Goal: Participate in discussion: Engage in conversation with other users on a specific topic

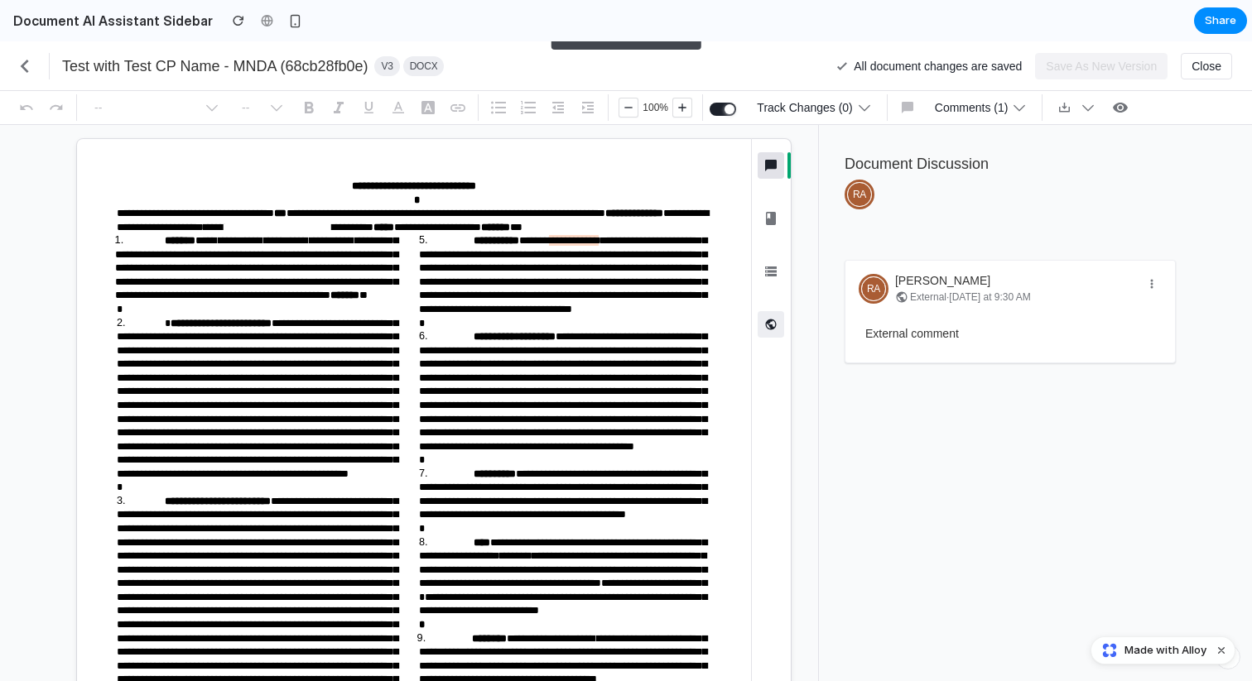
click at [763, 325] on icon "button" at bounding box center [771, 324] width 17 height 17
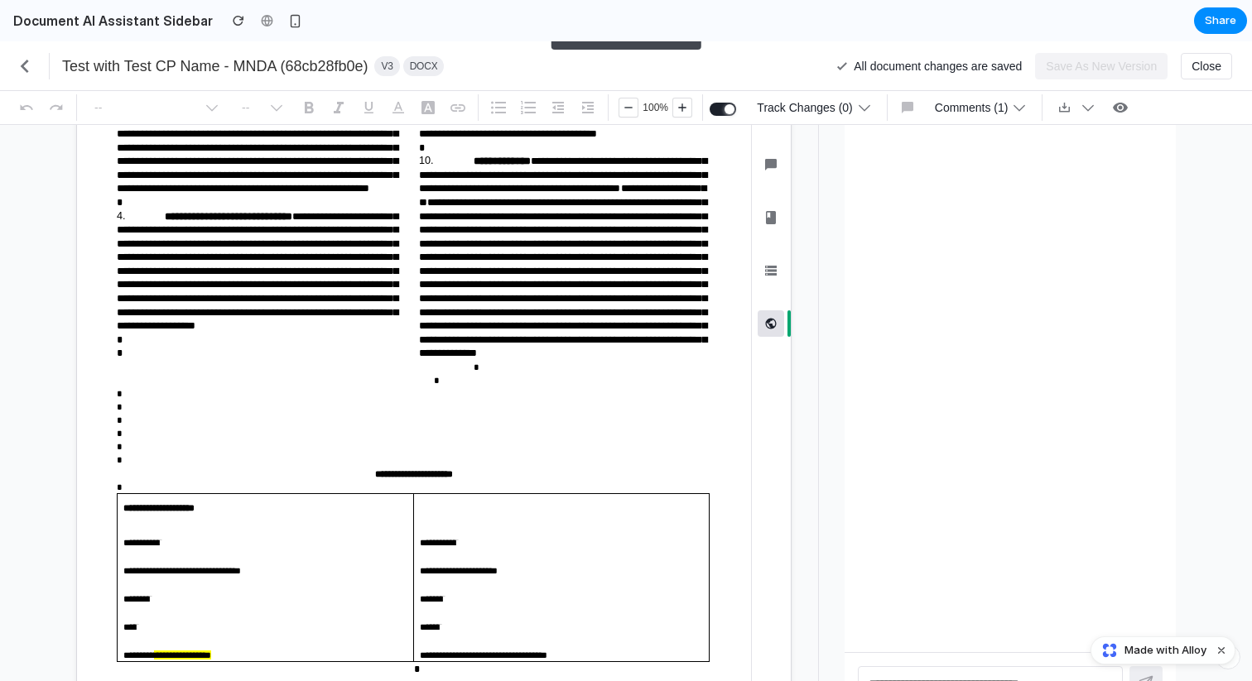
scroll to position [667, 0]
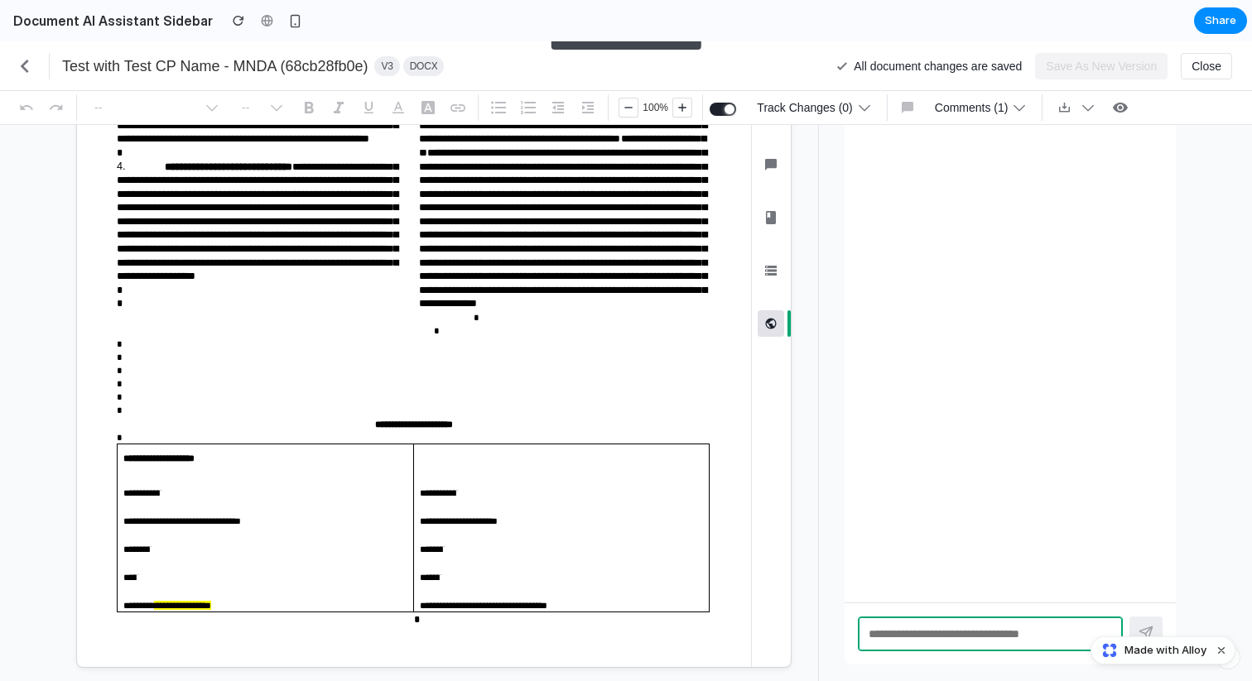
click at [893, 631] on textarea at bounding box center [990, 634] width 265 height 35
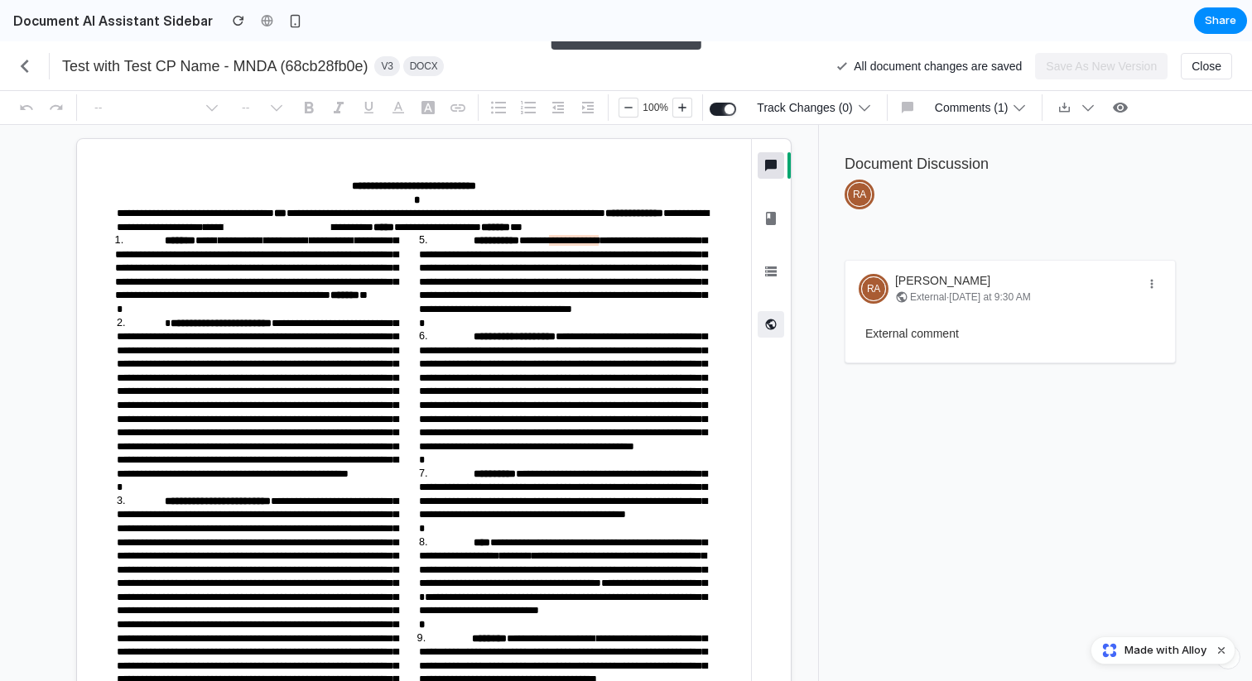
click at [773, 323] on icon "button" at bounding box center [771, 324] width 17 height 17
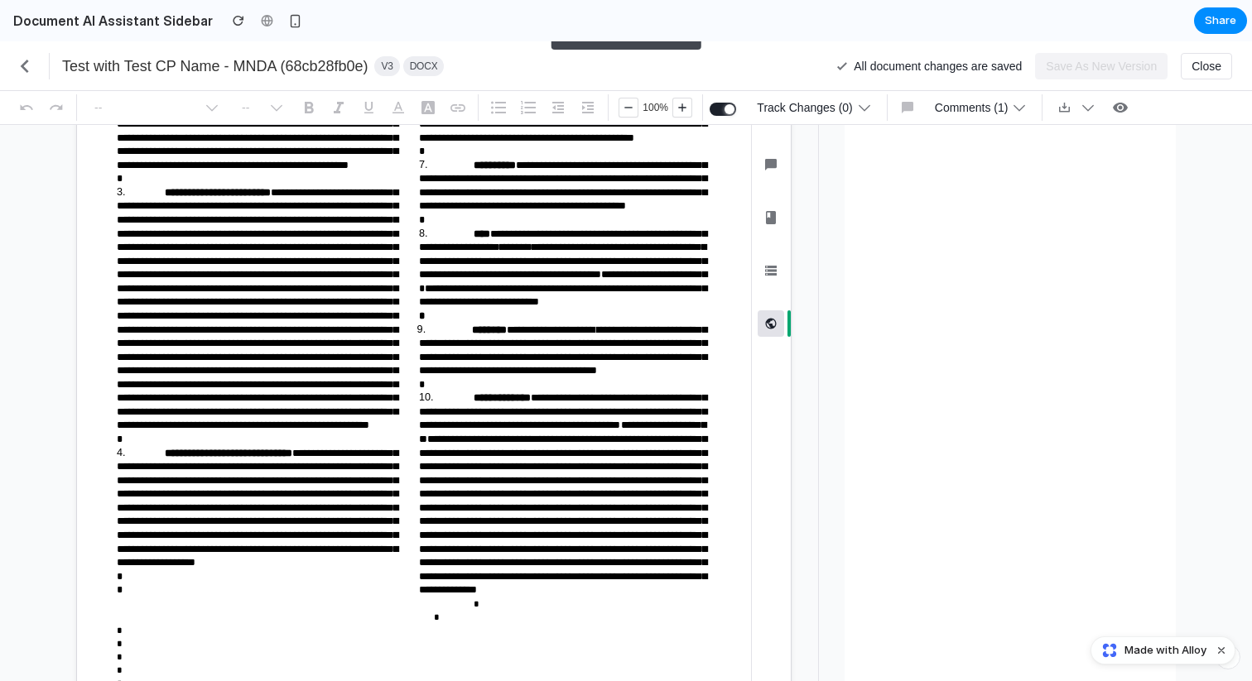
scroll to position [320, 0]
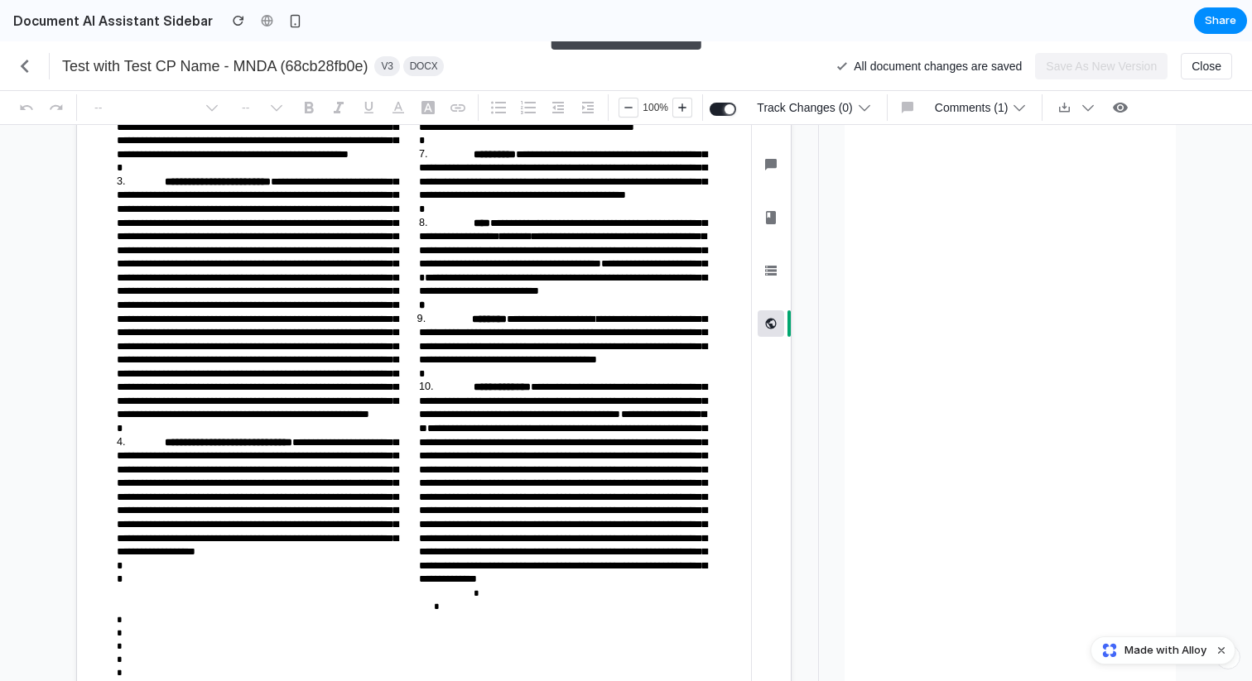
click at [777, 288] on button "Information ⌘ Shift I" at bounding box center [771, 284] width 26 height 53
click at [772, 200] on button "Document Discussion ⌘ Shift D" at bounding box center [771, 178] width 26 height 53
click at [772, 170] on icon "button" at bounding box center [771, 165] width 20 height 20
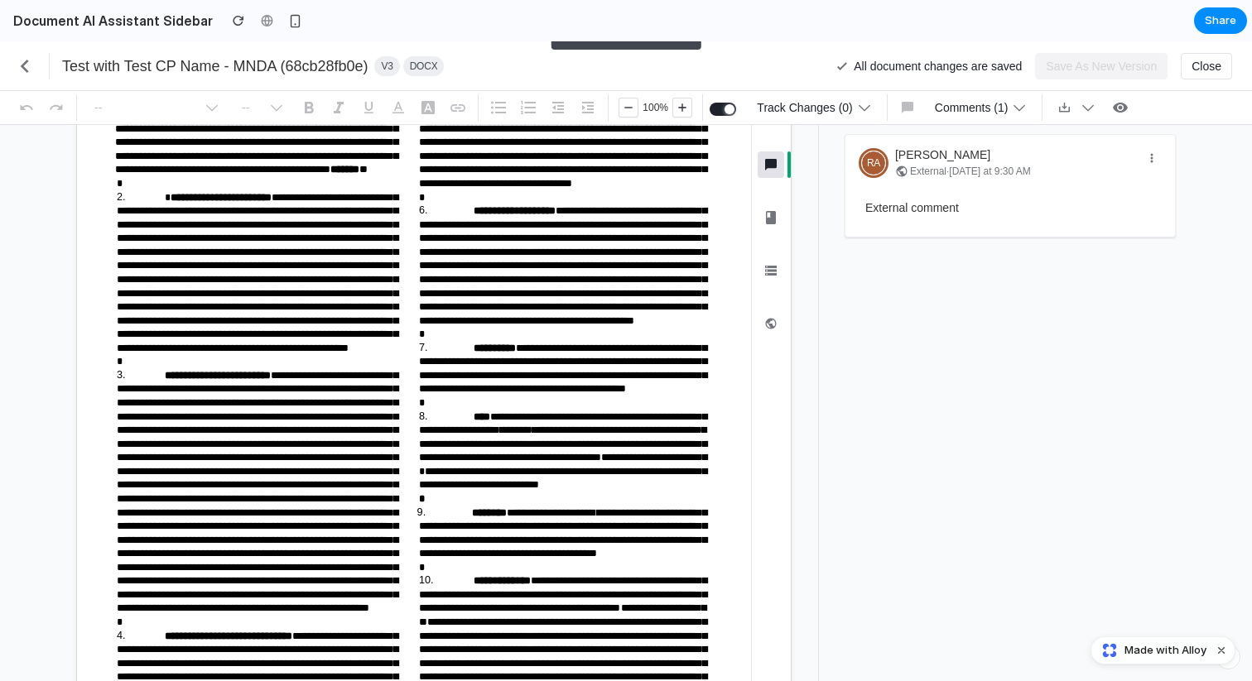
scroll to position [0, 0]
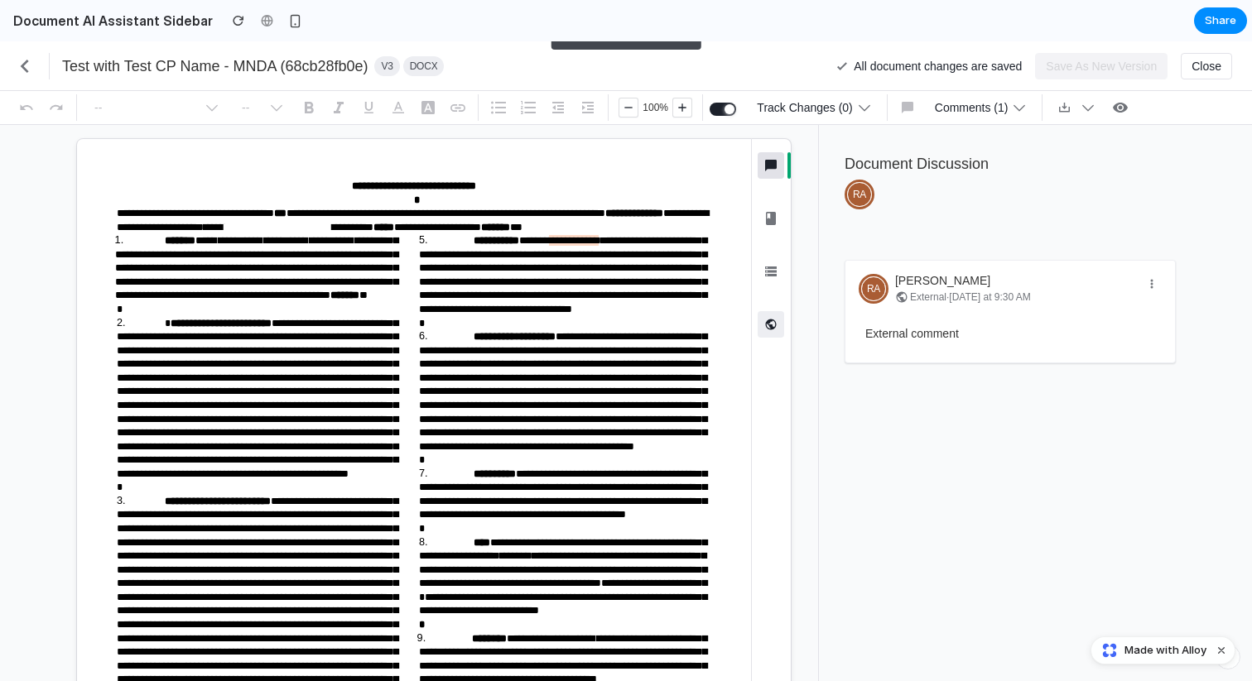
click at [764, 330] on icon "button" at bounding box center [771, 324] width 17 height 17
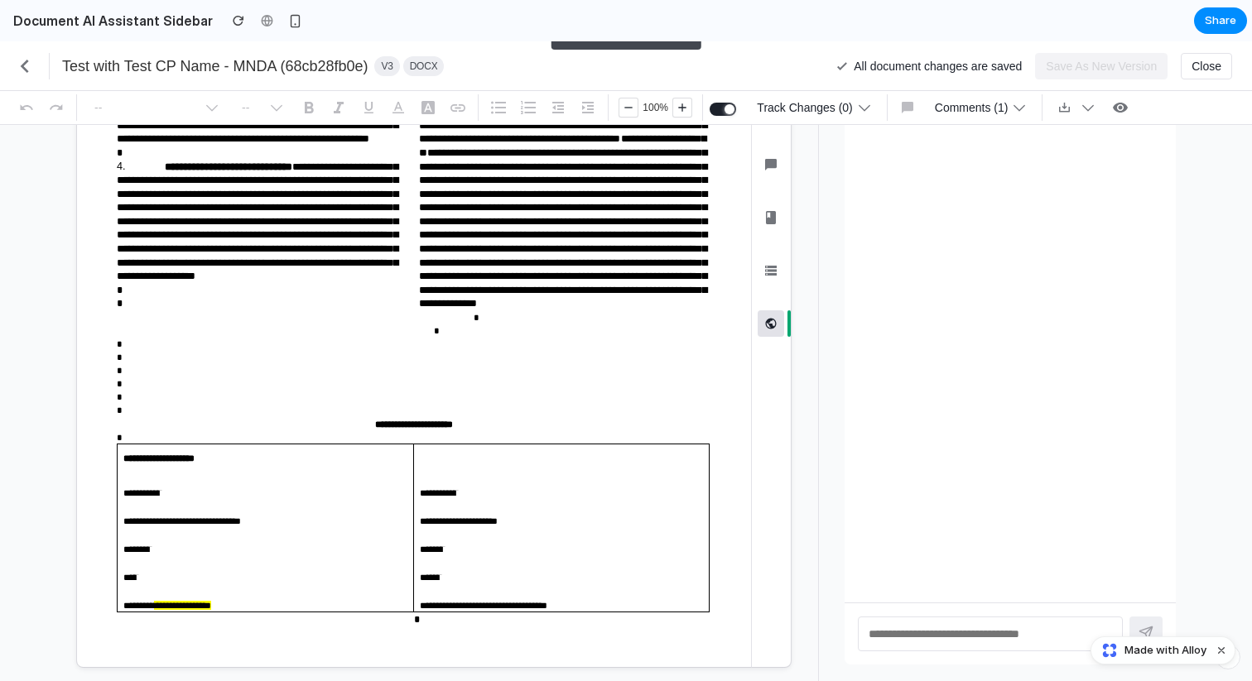
scroll to position [667, 0]
click at [912, 628] on textarea at bounding box center [990, 634] width 265 height 35
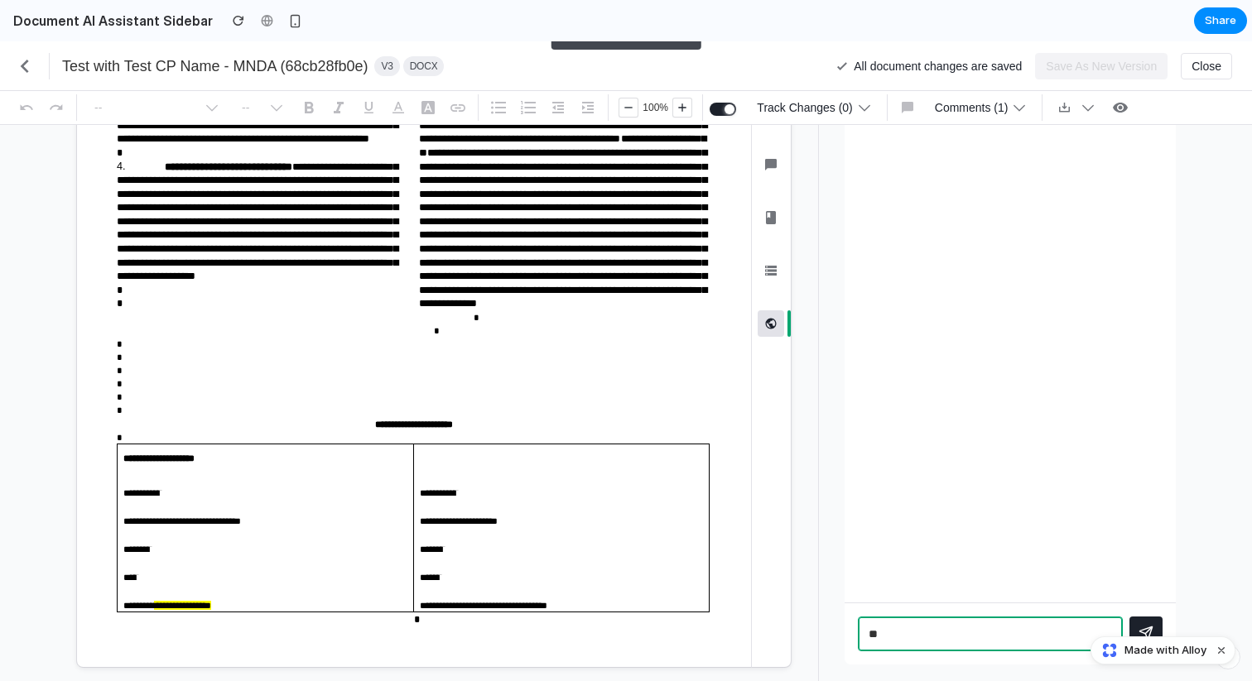
type textarea "*"
type textarea "**********"
click at [1136, 625] on button at bounding box center [1145, 633] width 33 height 33
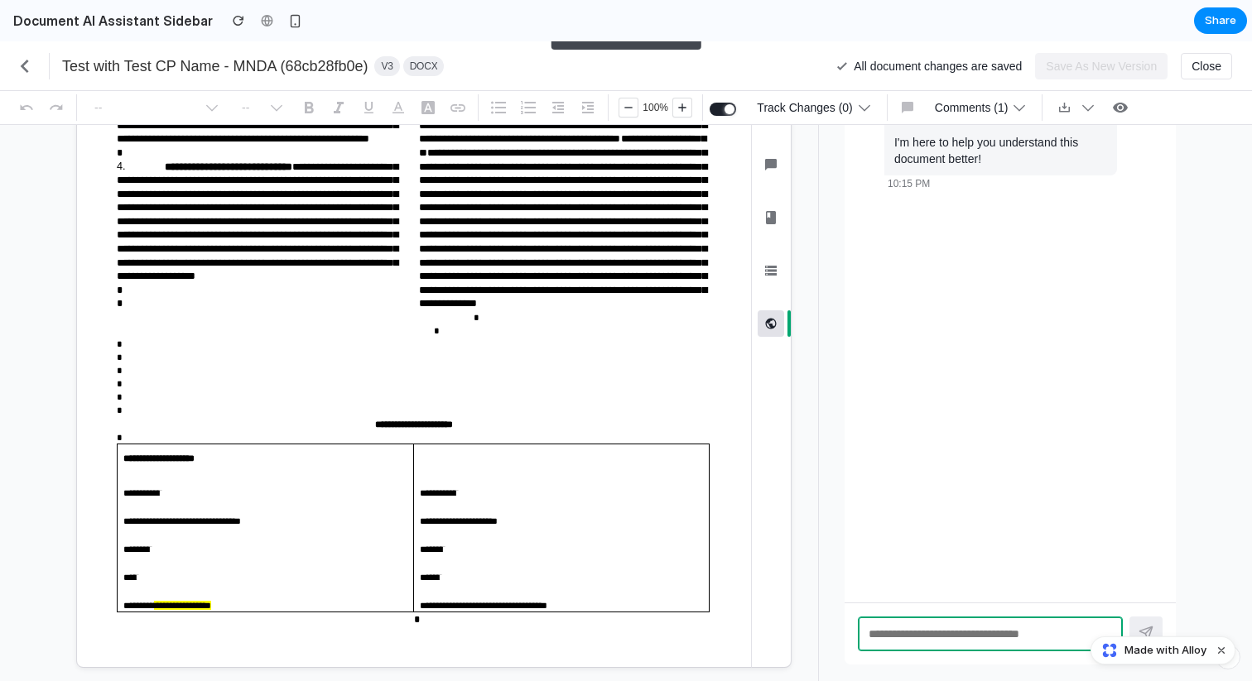
click at [956, 636] on textarea at bounding box center [990, 634] width 265 height 35
type textarea "**********"
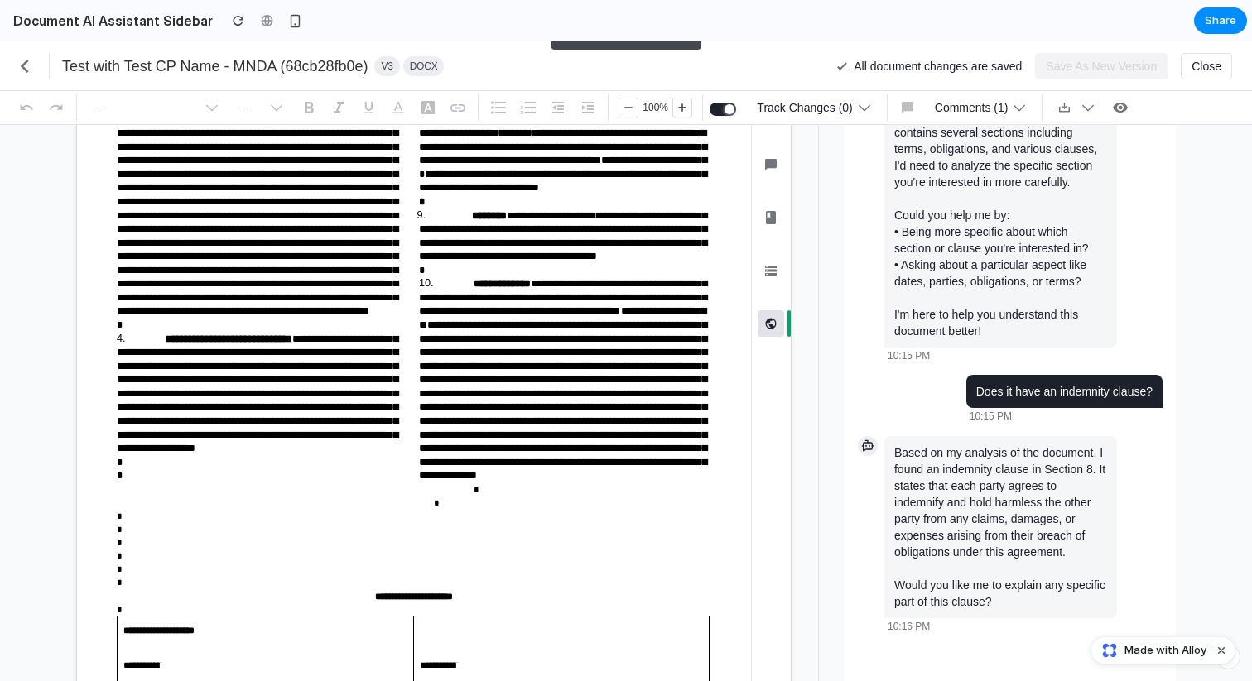
scroll to position [0, 0]
